Goal: Complete application form

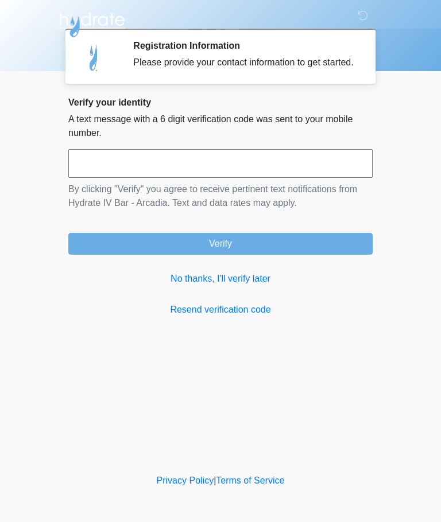
scroll to position [1, 0]
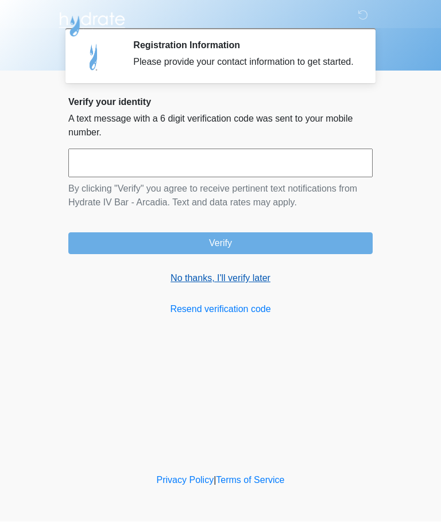
click at [260, 286] on link "No thanks, I'll verify later" at bounding box center [220, 279] width 304 height 14
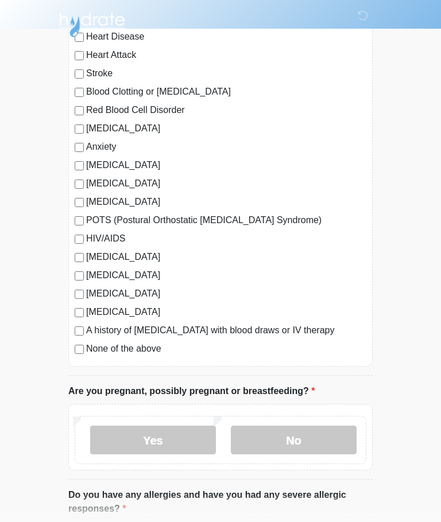
scroll to position [139, 0]
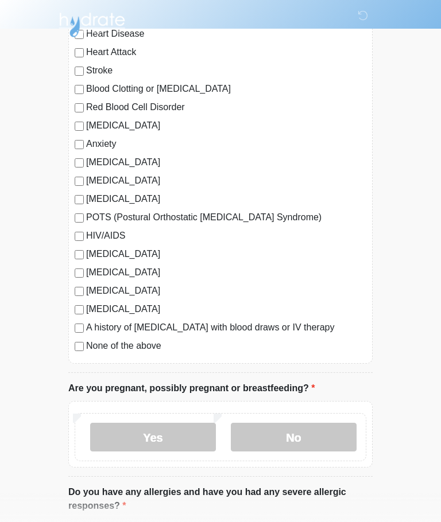
click at [76, 353] on div "[MEDICAL_DATA] Heart Disease Heart Attack Stroke Blood Clotting or [MEDICAL_DAT…" at bounding box center [220, 183] width 304 height 362
click at [299, 440] on label "No" at bounding box center [294, 437] width 126 height 29
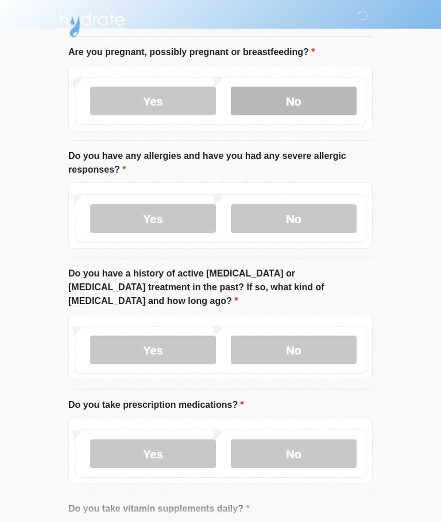
scroll to position [476, 0]
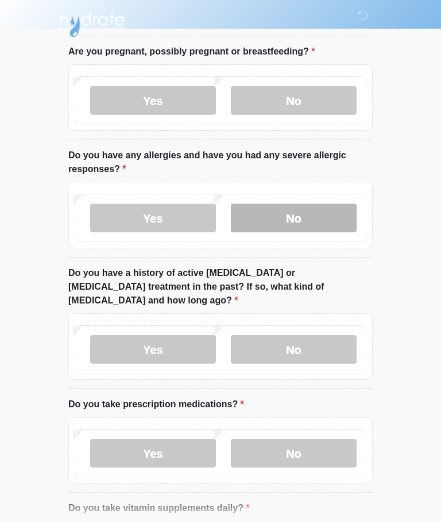
click at [316, 216] on label "No" at bounding box center [294, 218] width 126 height 29
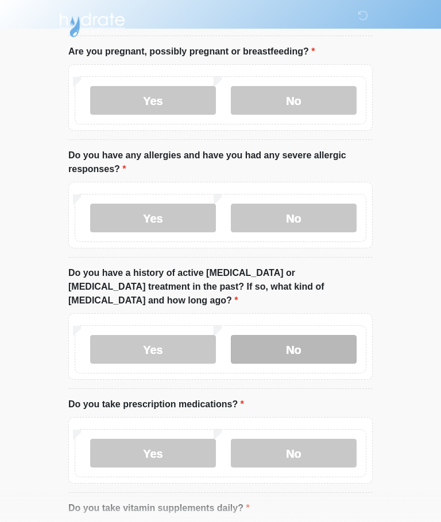
click at [311, 339] on label "No" at bounding box center [294, 349] width 126 height 29
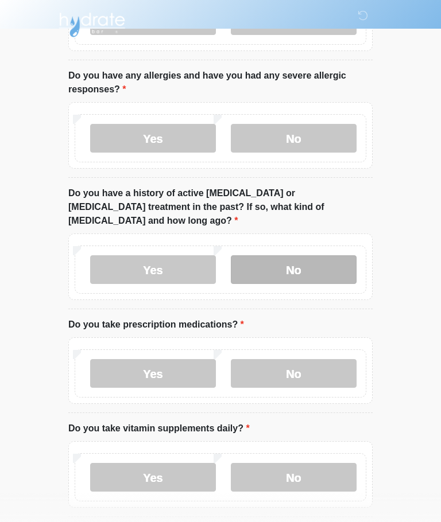
scroll to position [588, 0]
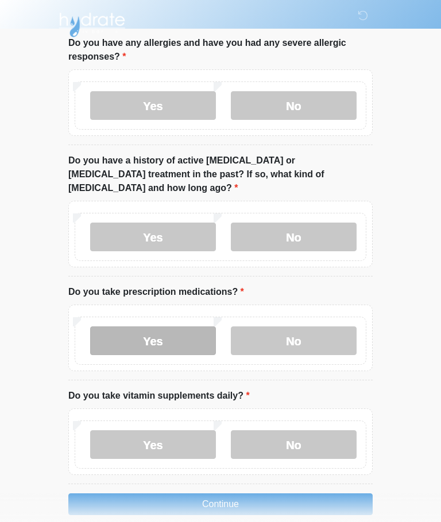
click at [178, 327] on label "Yes" at bounding box center [153, 341] width 126 height 29
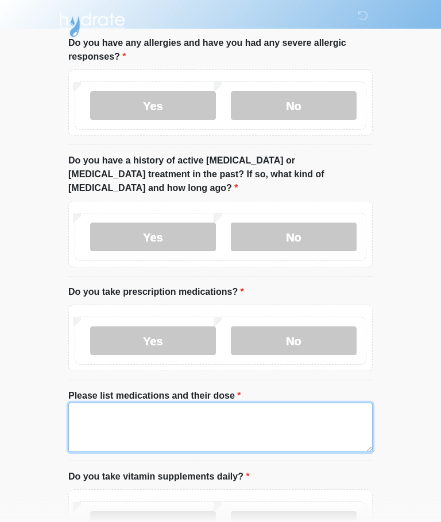
click at [203, 407] on textarea "Please list medications and their dose" at bounding box center [220, 427] width 304 height 49
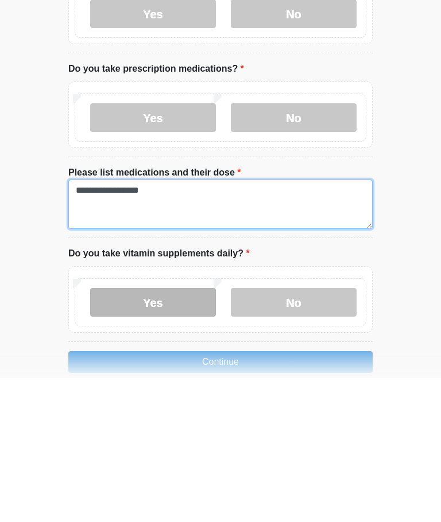
type textarea "**********"
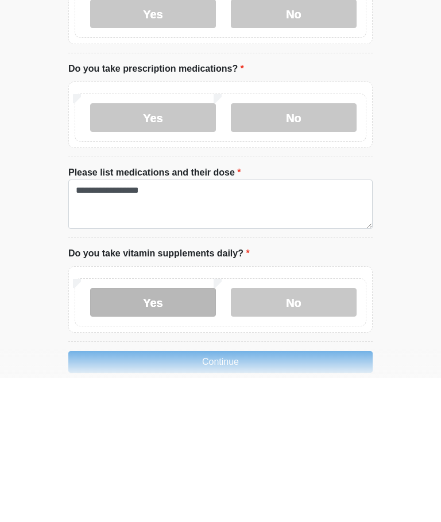
click at [191, 432] on label "Yes" at bounding box center [153, 446] width 126 height 29
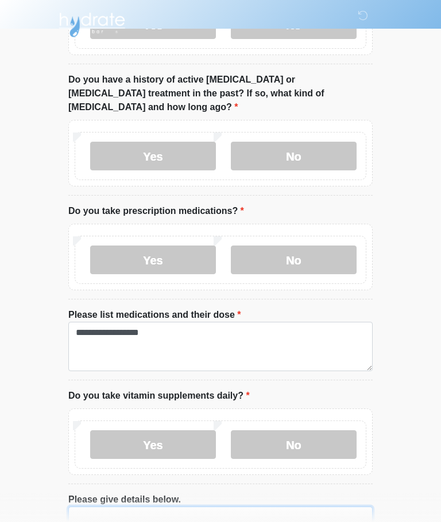
click at [308, 511] on textarea "Please give details below." at bounding box center [220, 531] width 304 height 49
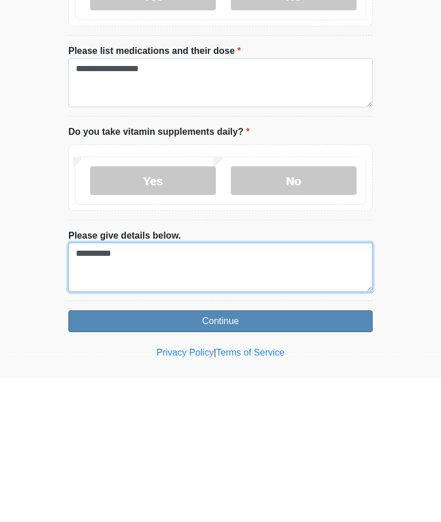
type textarea "*********"
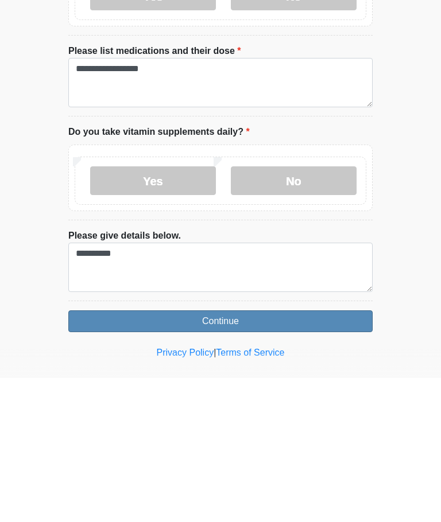
click at [308, 455] on button "Continue" at bounding box center [220, 466] width 304 height 22
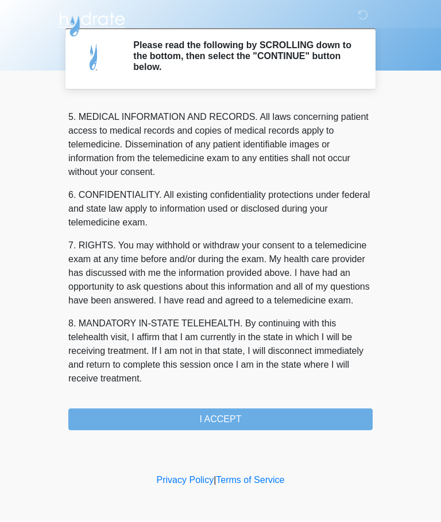
scroll to position [373, 0]
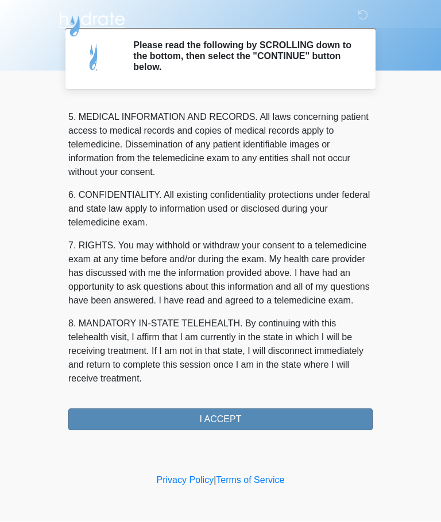
click at [284, 419] on button "I ACCEPT" at bounding box center [220, 420] width 304 height 22
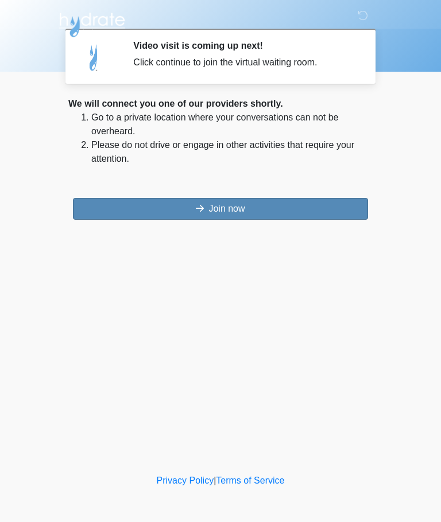
click at [267, 203] on button "Join now" at bounding box center [220, 209] width 295 height 22
